Goal: Check status: Check status

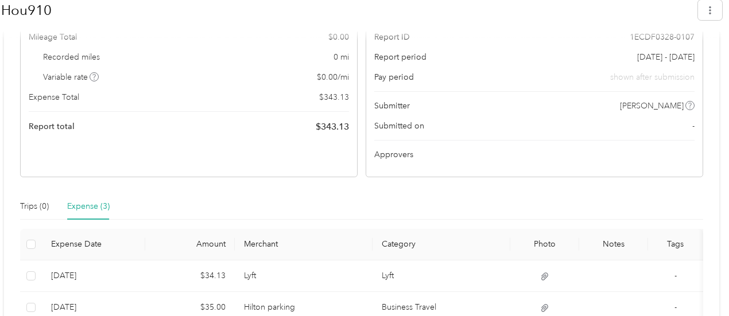
scroll to position [355, 0]
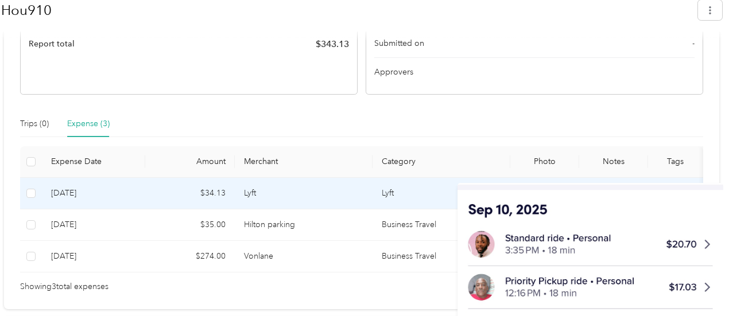
click at [541, 192] on icon at bounding box center [544, 193] width 7 height 7
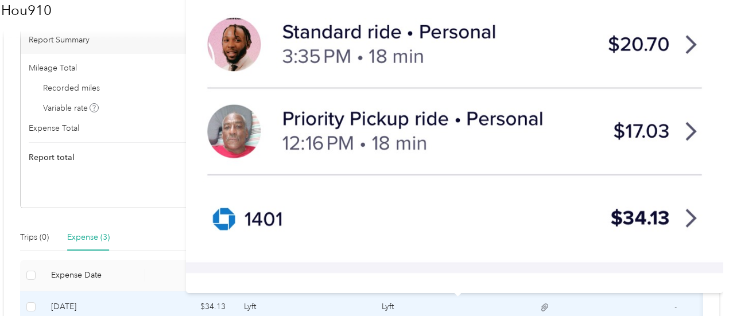
scroll to position [240, 0]
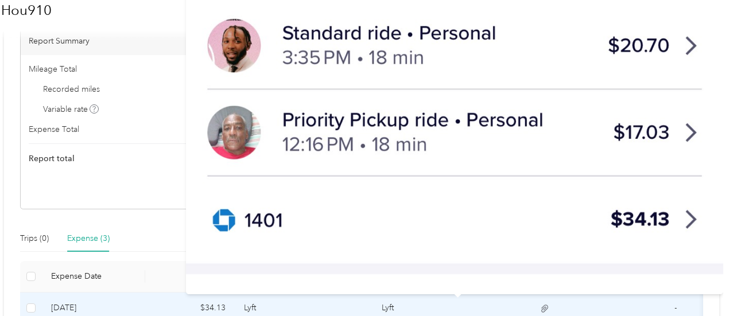
click at [523, 82] on img at bounding box center [454, 107] width 537 height 373
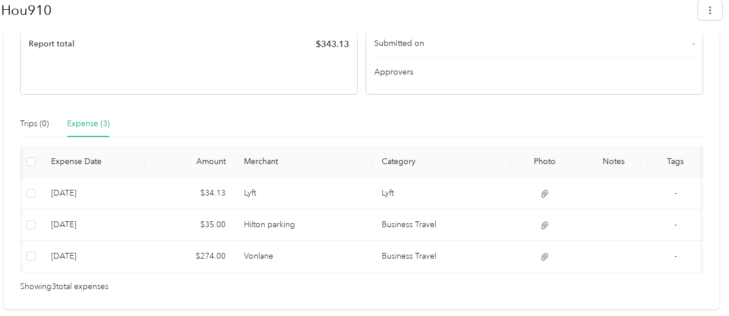
scroll to position [0, 123]
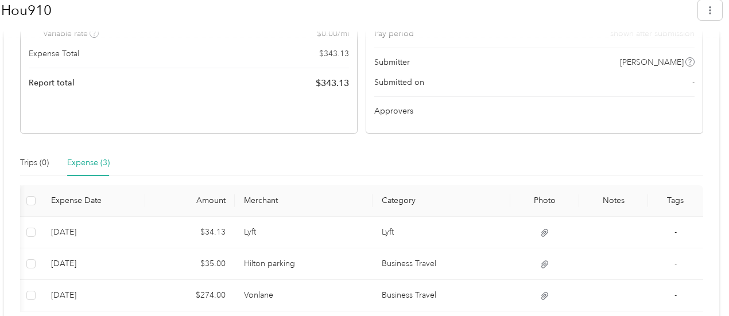
scroll to position [355, 0]
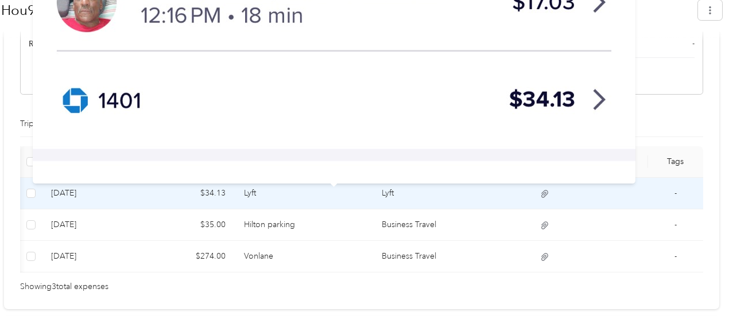
click at [541, 193] on icon at bounding box center [544, 193] width 7 height 7
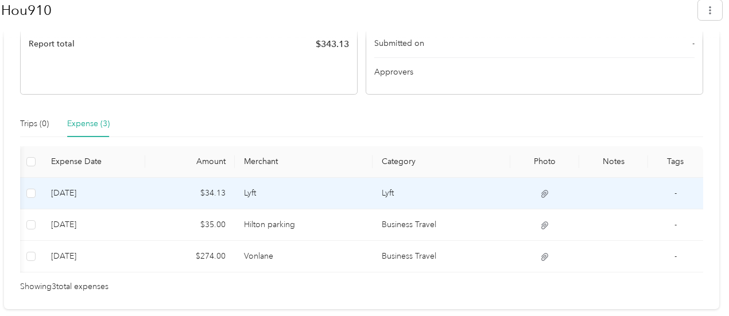
click at [539, 197] on icon at bounding box center [544, 194] width 10 height 10
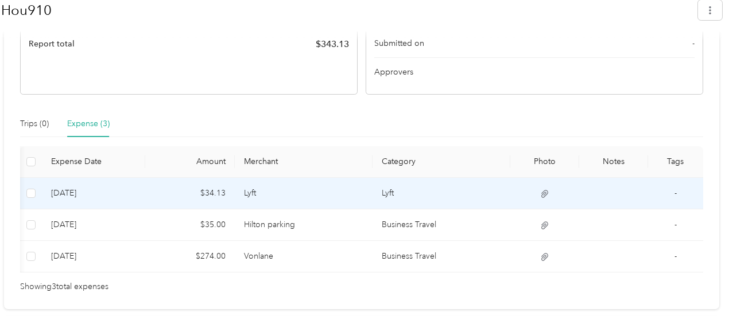
click at [372, 195] on td "Lyft" at bounding box center [441, 194] width 138 height 32
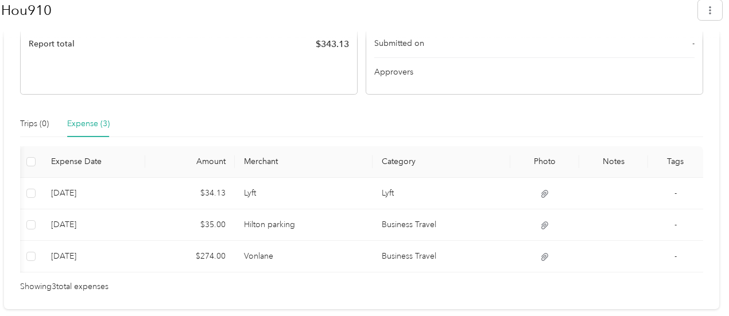
scroll to position [0, 0]
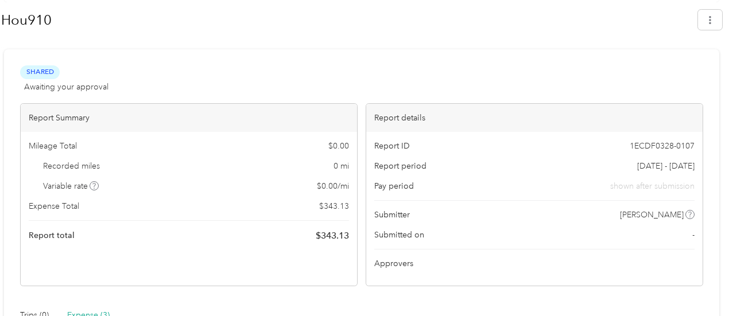
scroll to position [164, 0]
drag, startPoint x: 532, startPoint y: 316, endPoint x: 433, endPoint y: 63, distance: 271.8
click at [433, 63] on div "Shared Awaiting your approval View activity & comments Report Summary Mileage T…" at bounding box center [361, 274] width 715 height 451
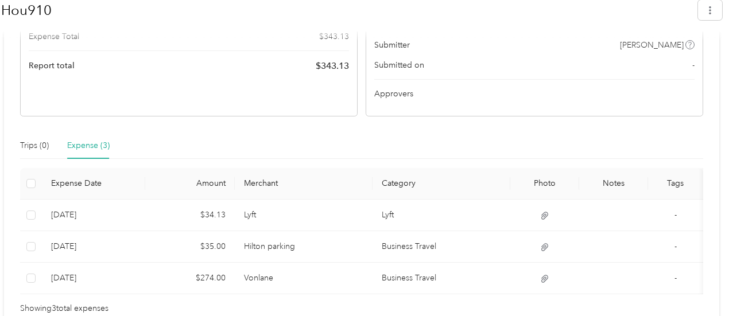
scroll to position [355, 0]
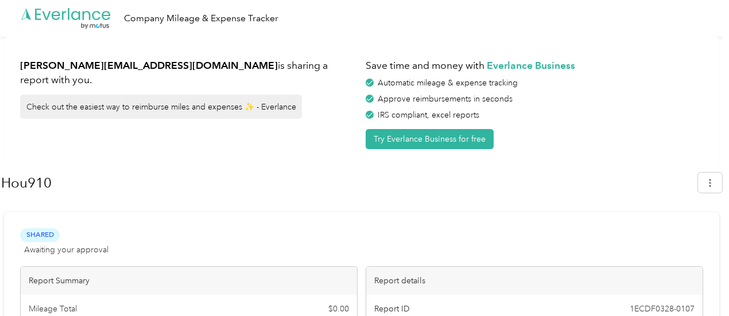
click at [329, 144] on div "jacquie@utexas.edu is sharing a report with you. Check out the easiest way to r…" at bounding box center [188, 101] width 337 height 96
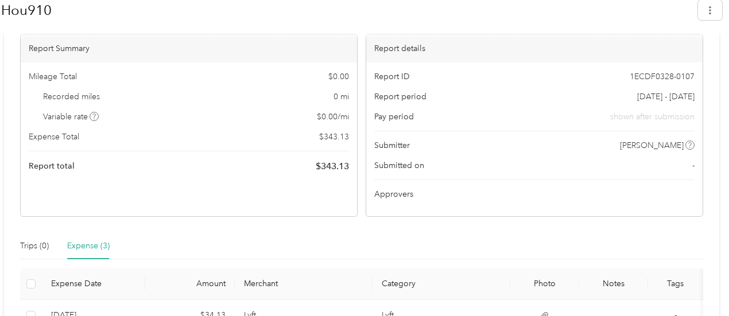
scroll to position [355, 0]
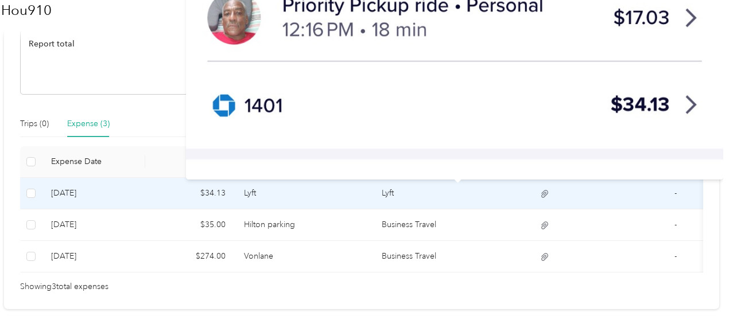
click at [539, 191] on icon at bounding box center [544, 194] width 10 height 10
drag, startPoint x: 460, startPoint y: 191, endPoint x: 370, endPoint y: 79, distance: 144.0
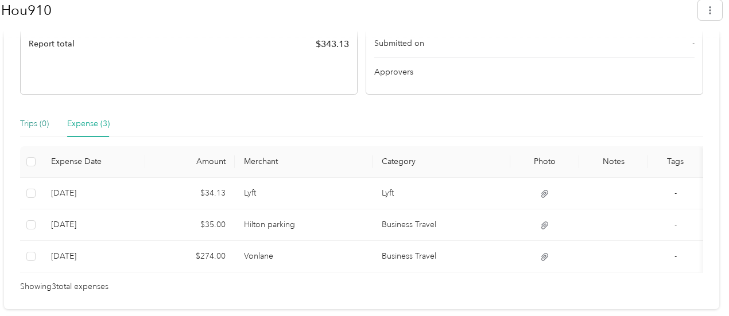
click at [34, 122] on div "Trips (0)" at bounding box center [34, 124] width 29 height 13
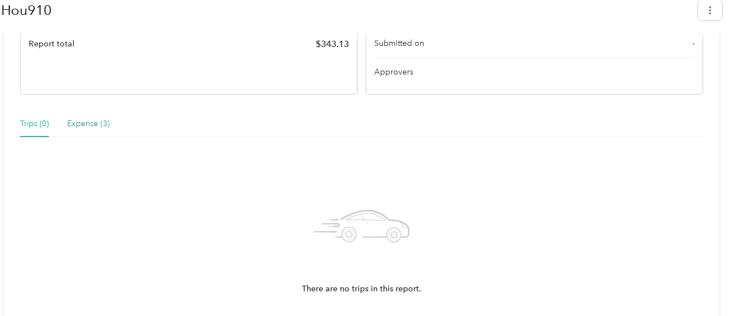
click at [99, 126] on div "Expense (3)" at bounding box center [88, 124] width 42 height 13
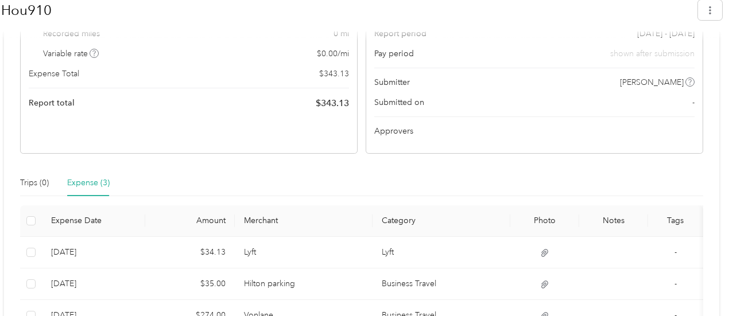
scroll to position [296, 0]
drag, startPoint x: 379, startPoint y: 218, endPoint x: 348, endPoint y: 212, distance: 31.5
click at [372, 212] on th "Category" at bounding box center [441, 221] width 138 height 32
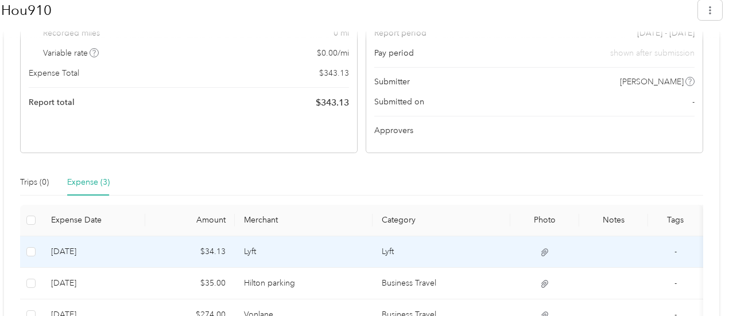
click at [510, 238] on td at bounding box center [544, 252] width 69 height 32
click at [510, 247] on td at bounding box center [544, 252] width 69 height 32
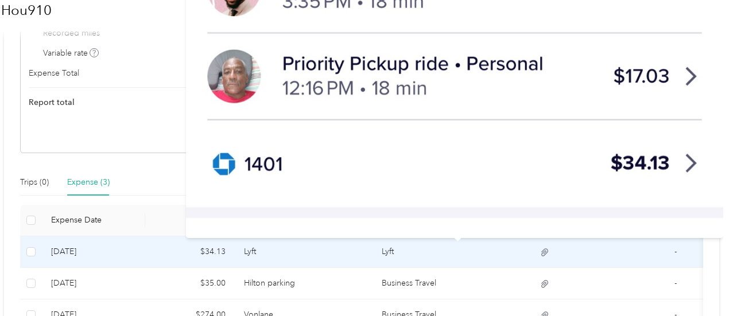
click at [539, 251] on icon at bounding box center [544, 252] width 10 height 10
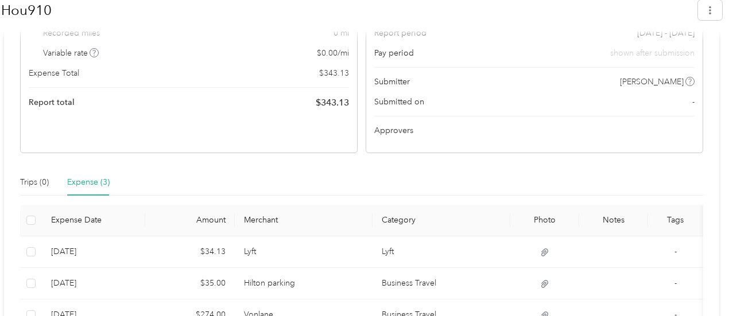
scroll to position [355, 0]
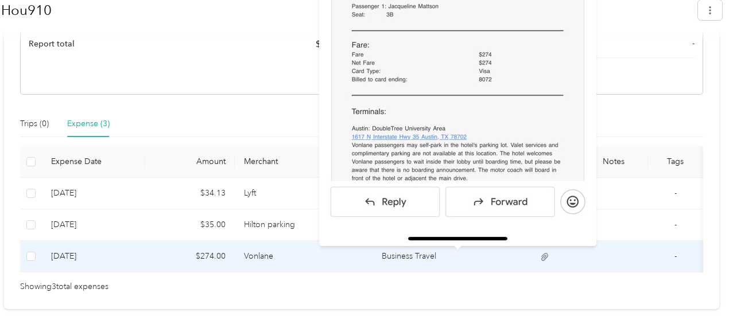
click at [539, 254] on icon at bounding box center [544, 257] width 10 height 10
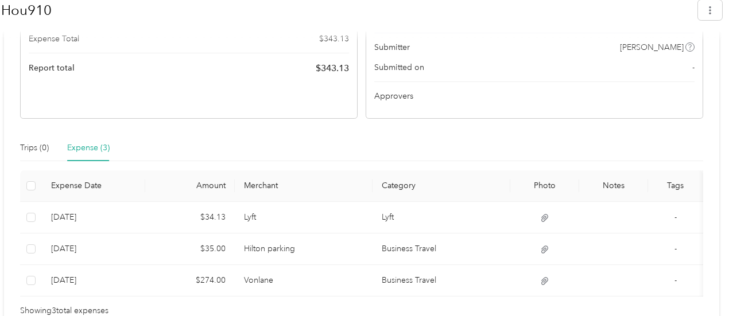
scroll to position [331, 0]
click at [36, 186] on th at bounding box center [31, 186] width 22 height 32
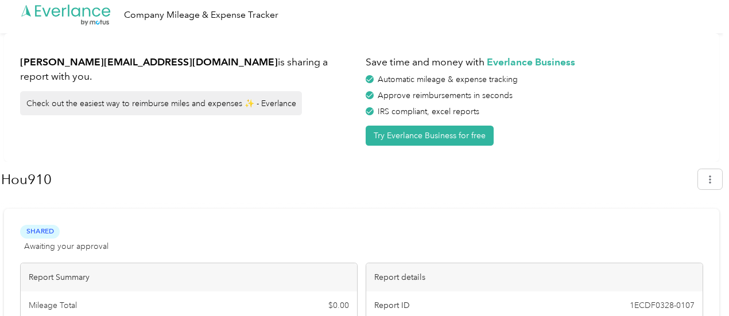
scroll to position [0, 0]
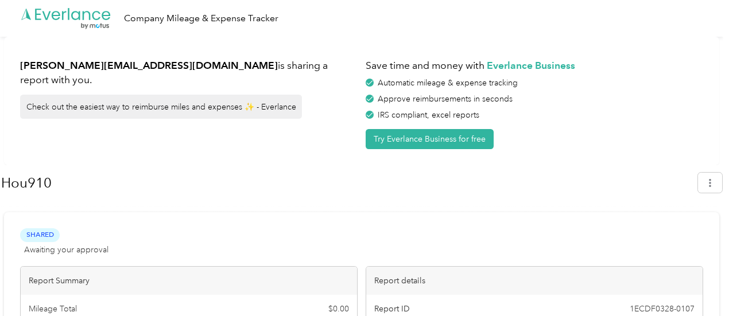
click at [544, 186] on h1 "Hou910" at bounding box center [345, 183] width 689 height 28
click at [179, 15] on div "Company Mileage & Expense Tracker" at bounding box center [201, 18] width 154 height 14
